Goal: Information Seeking & Learning: Learn about a topic

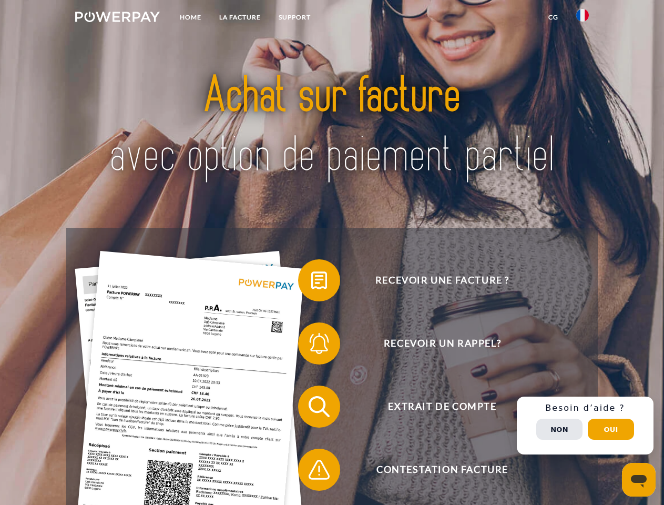
click at [117, 18] on img at bounding box center [117, 17] width 85 height 11
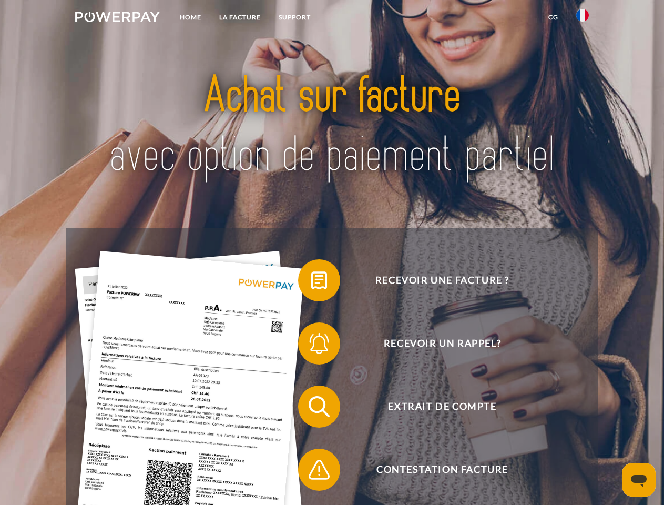
click at [582, 18] on img at bounding box center [582, 15] width 13 height 13
click at [553, 17] on link "CG" at bounding box center [553, 17] width 28 height 19
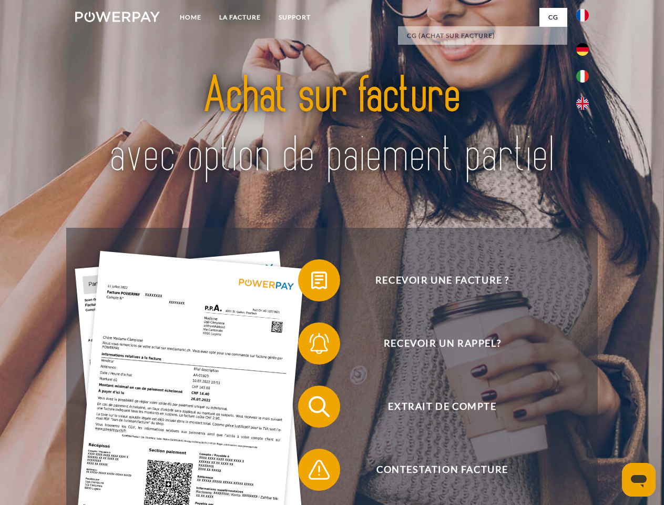
click at [311, 282] on span at bounding box center [303, 280] width 53 height 53
click at [311, 345] on span at bounding box center [303, 343] width 53 height 53
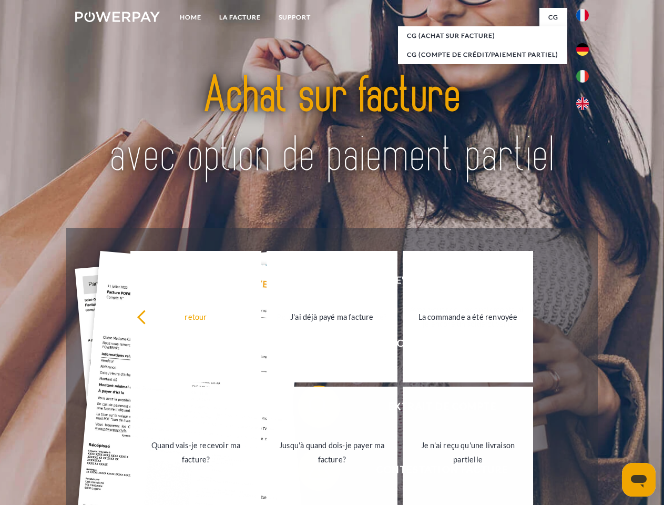
click at [311, 408] on div "Recevoir une facture ? Recevoir un rappel? Extrait de compte retour" at bounding box center [331, 438] width 531 height 420
click at [311, 471] on link "Jusqu'à quand dois-je payer ma facture?" at bounding box center [331, 451] width 131 height 131
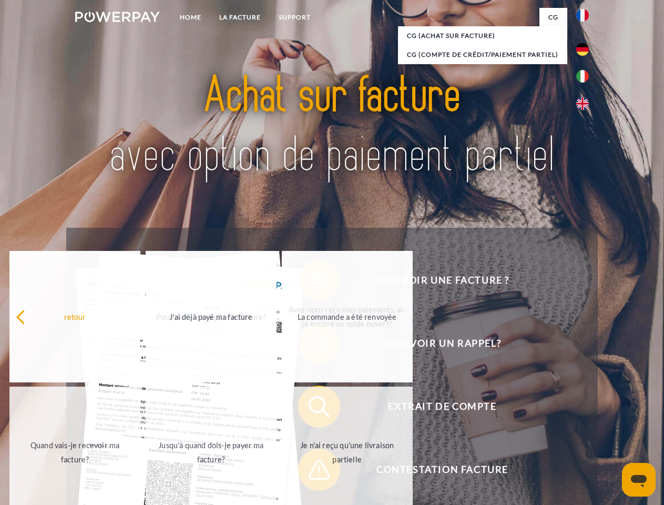
click at [585, 425] on div "Recevoir une facture ? Recevoir un rappel? Extrait de compte retour" at bounding box center [331, 438] width 531 height 420
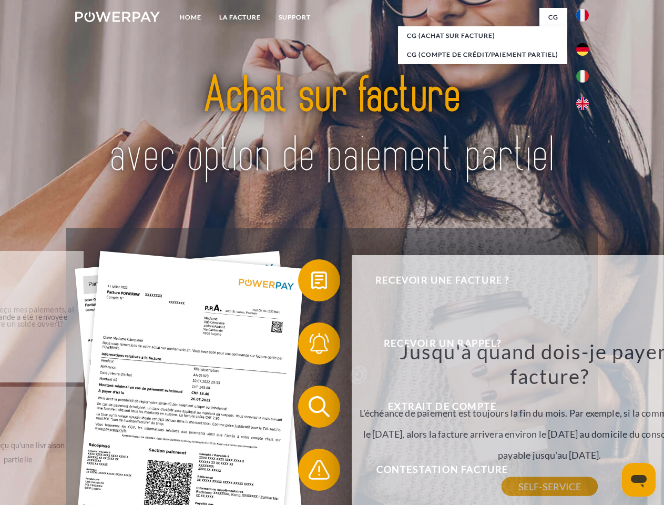
click at [559, 429] on div "retour Pourquoi ai-je reçu une facture? POWERPAY est le prestataire de facturat…" at bounding box center [550, 399] width 396 height 289
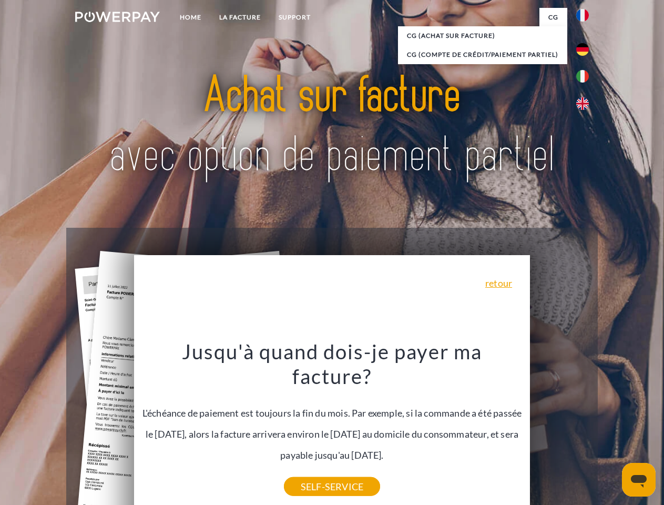
click at [611, 429] on header "Home LA FACTURE Support" at bounding box center [332, 363] width 664 height 726
